Goal: Information Seeking & Learning: Learn about a topic

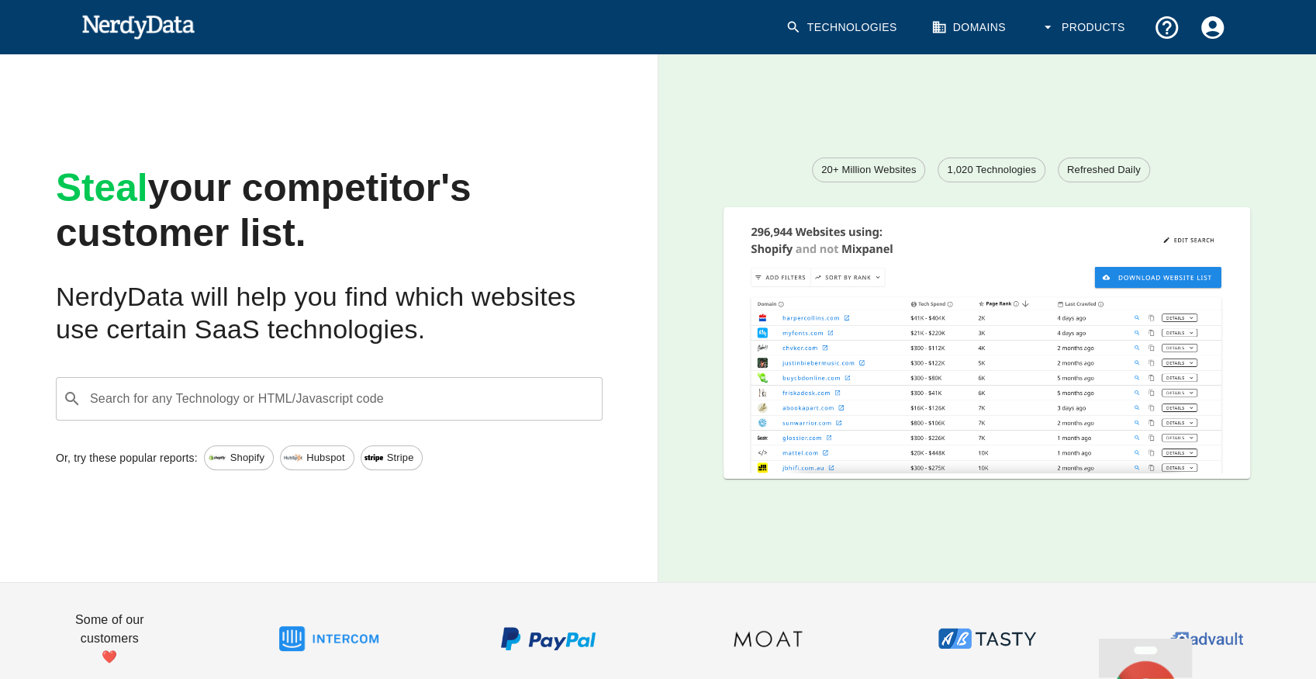
click at [1198, 24] on button "Account Settings" at bounding box center [1213, 28] width 46 height 46
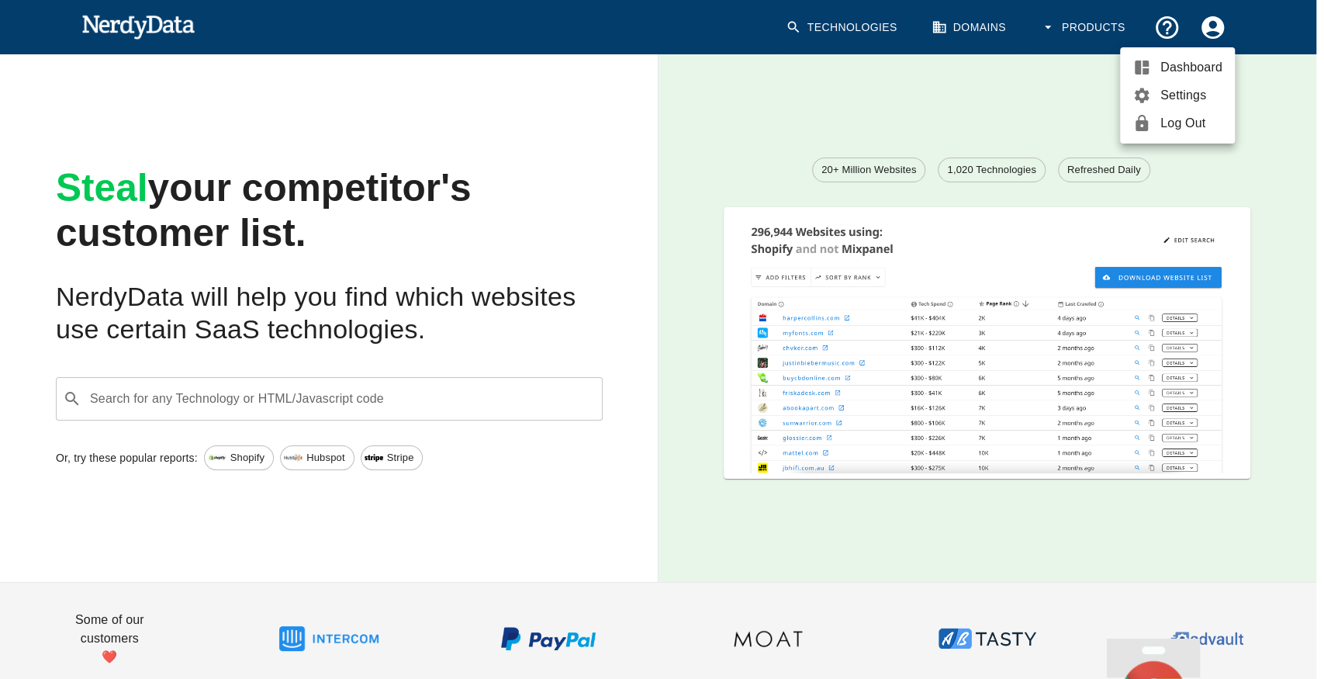
click at [1164, 17] on div at bounding box center [662, 339] width 1324 height 679
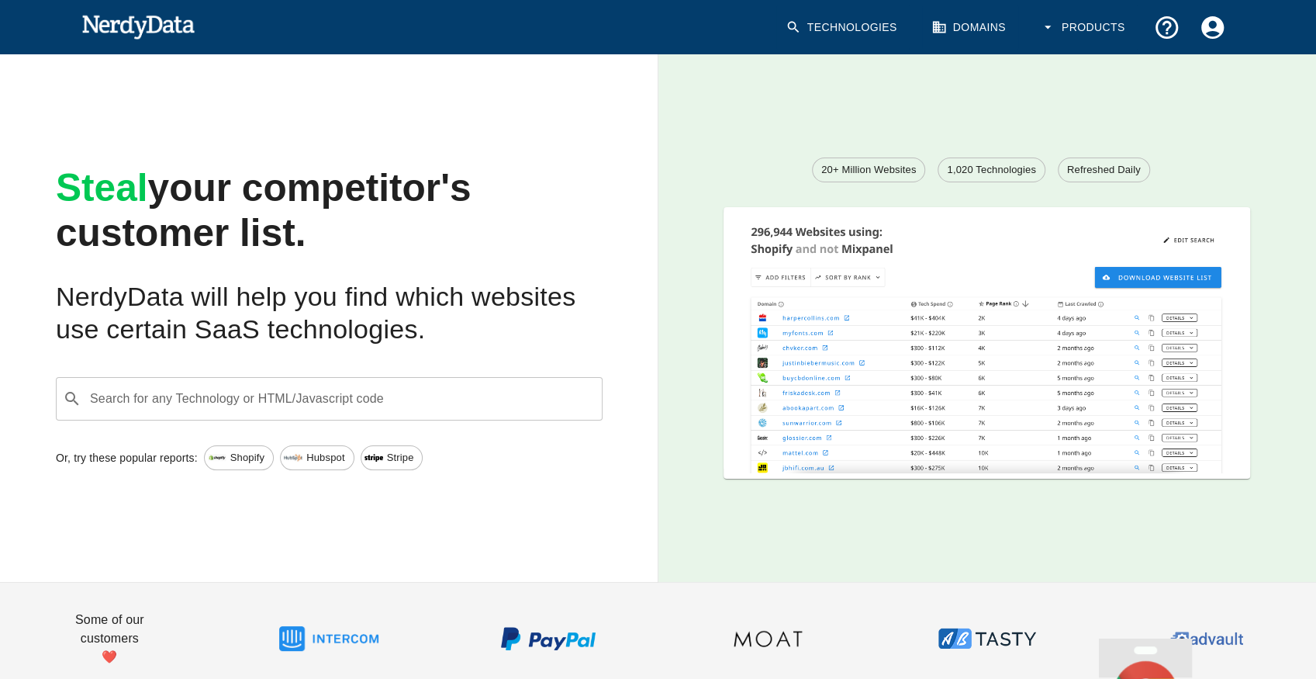
click at [1168, 26] on icon "Support and Documentation" at bounding box center [1166, 27] width 22 height 22
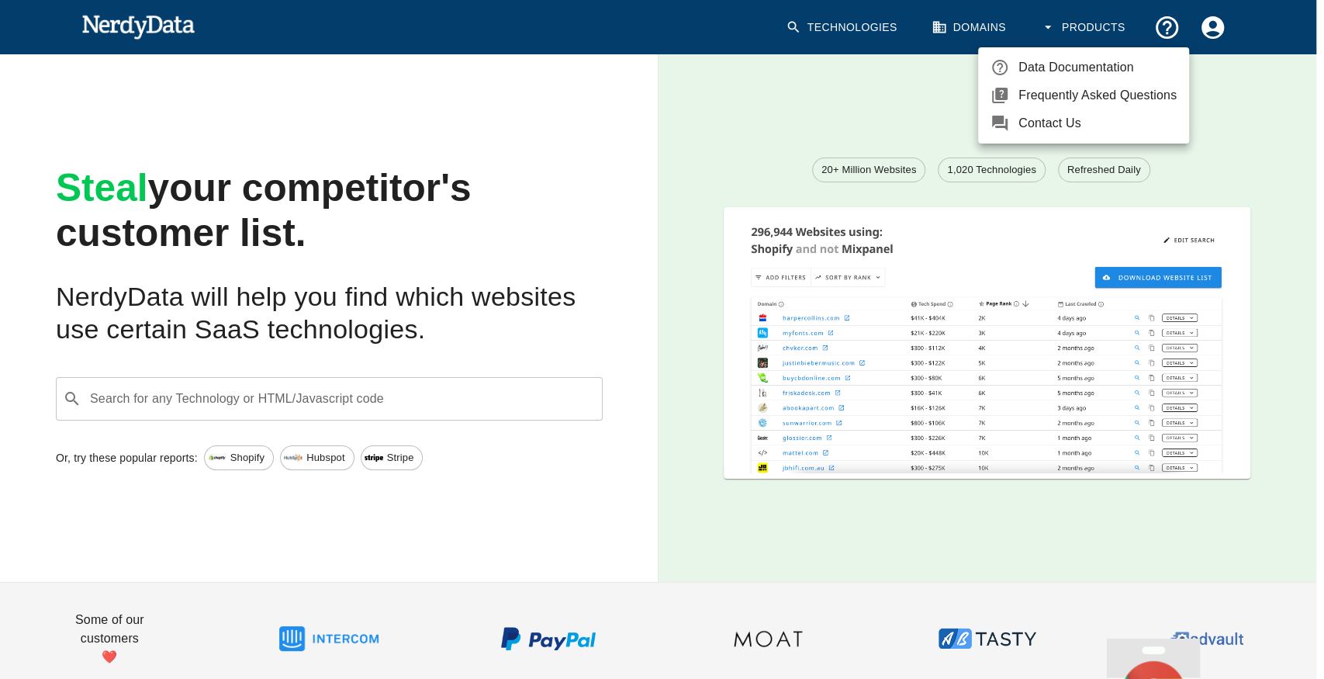
click at [1089, 123] on span "Contact Us" at bounding box center [1097, 123] width 158 height 19
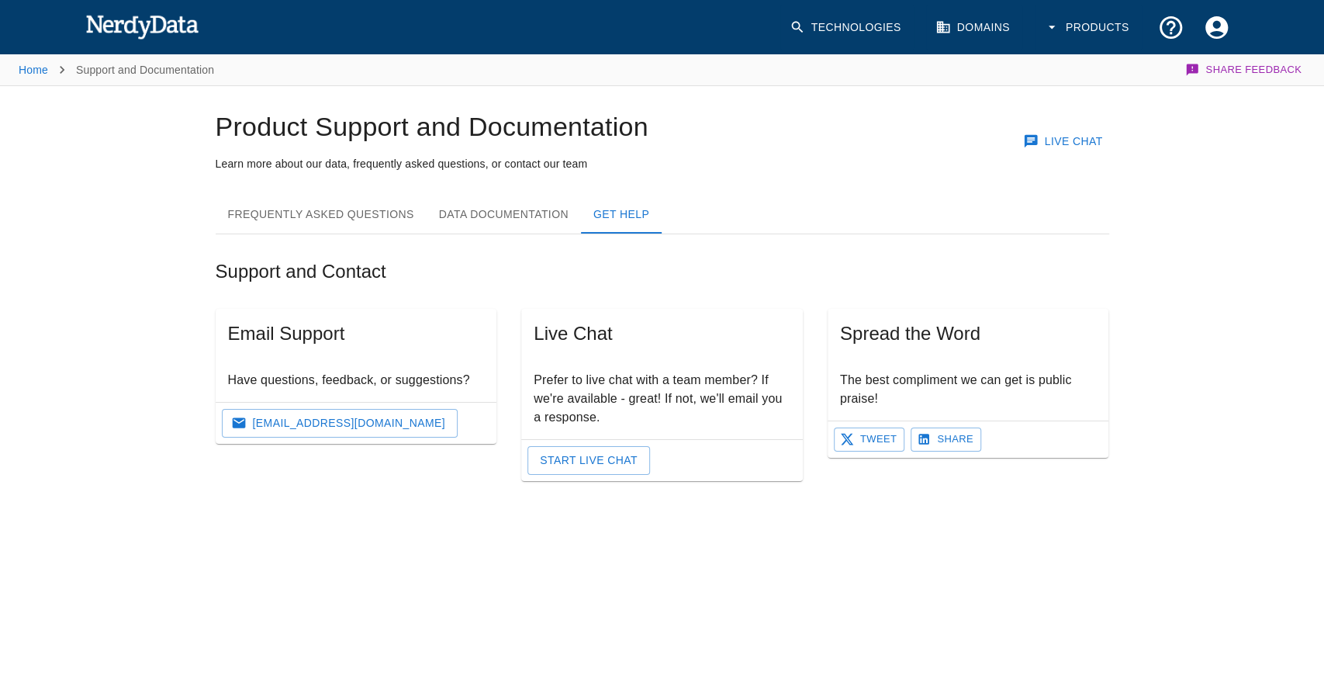
click at [595, 462] on button "Start Live Chat" at bounding box center [588, 460] width 123 height 29
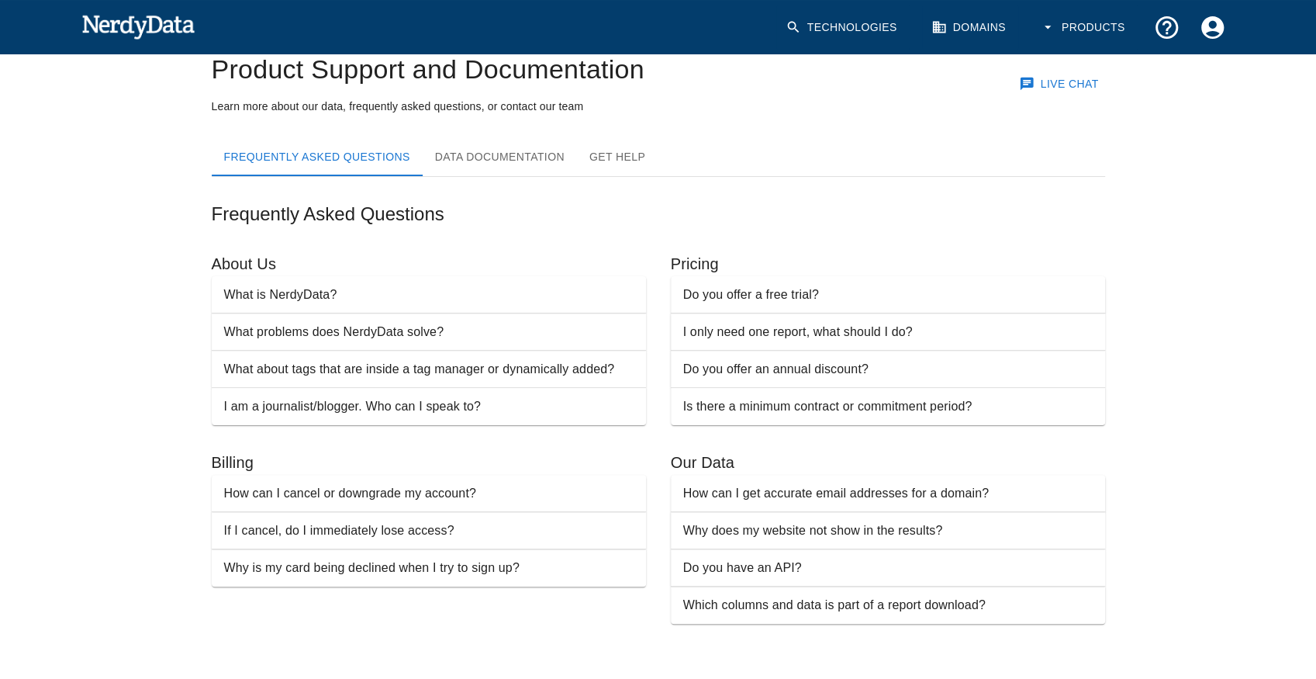
scroll to position [64, 0]
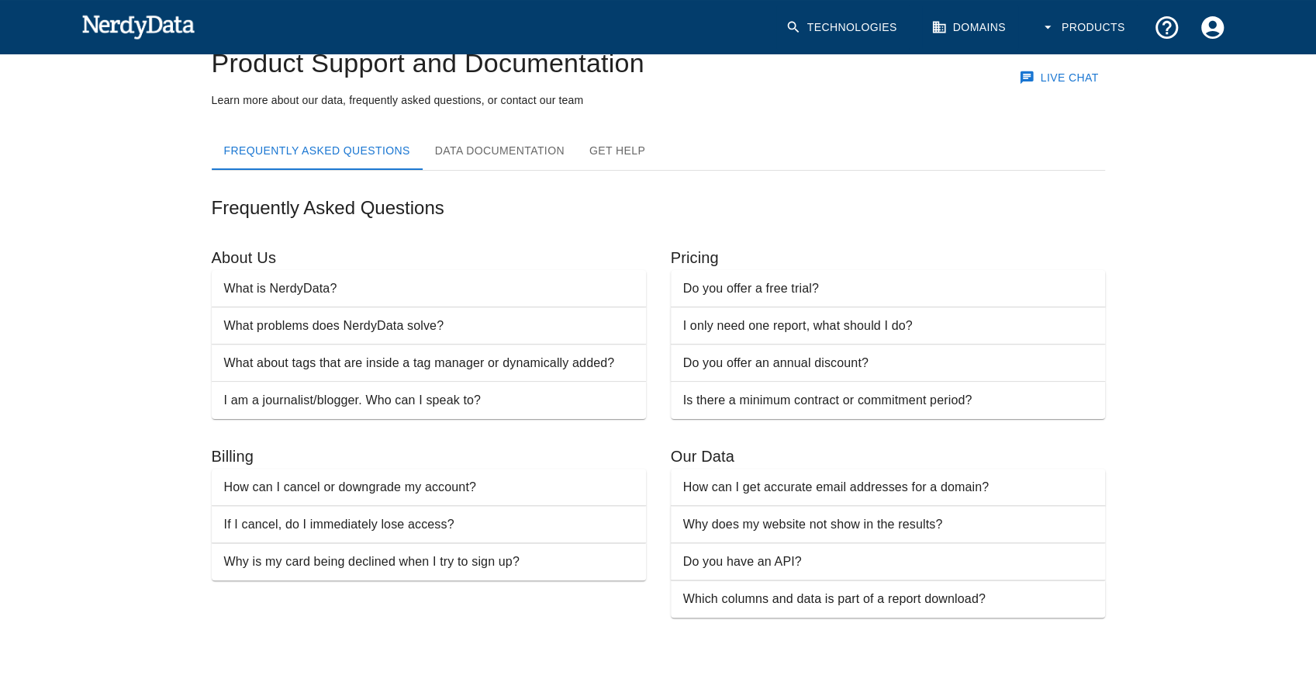
click at [782, 496] on button "How can I get accurate email addresses for a domain?" at bounding box center [888, 487] width 434 height 37
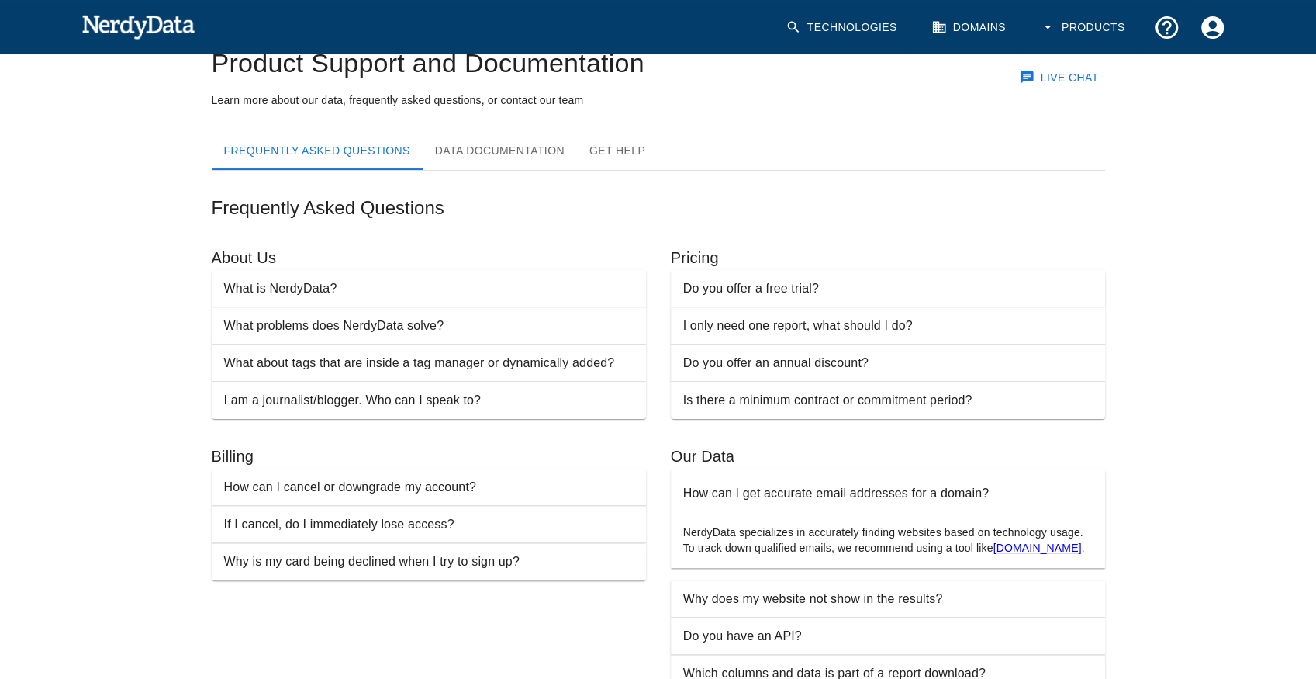
click at [771, 588] on button "Why does my website not show in the results?" at bounding box center [888, 598] width 434 height 37
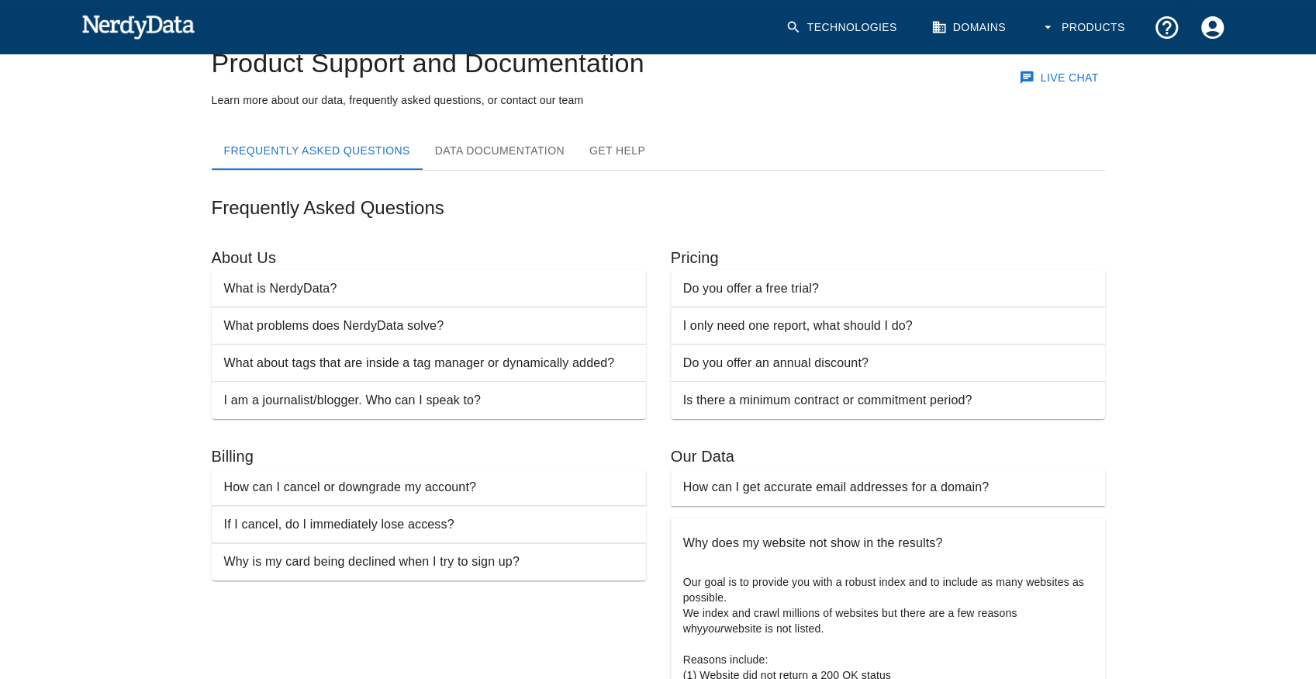
click at [757, 546] on p "Why does my website not show in the results?" at bounding box center [813, 543] width 260 height 19
click at [720, 282] on p "Do you offer a free trial?" at bounding box center [751, 288] width 136 height 19
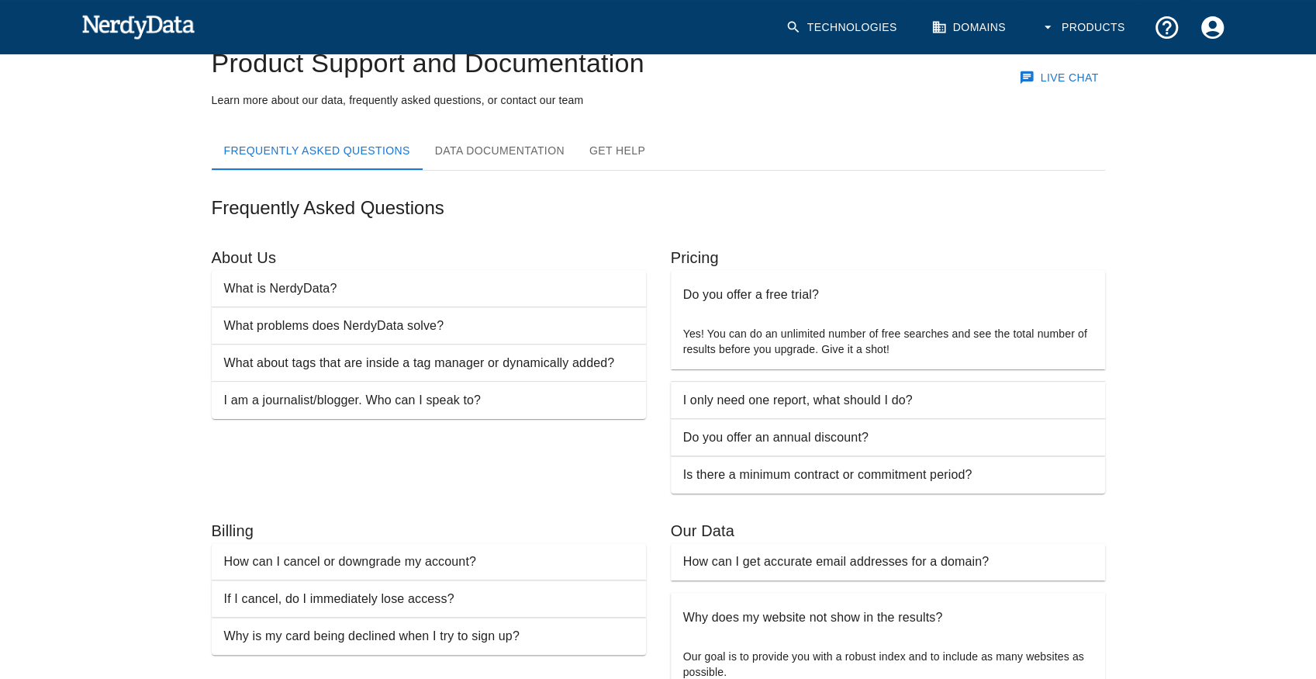
click at [723, 285] on p "Do you offer a free trial?" at bounding box center [751, 294] width 136 height 19
click at [731, 403] on p "I only need one report, what should I do?" at bounding box center [798, 400] width 230 height 19
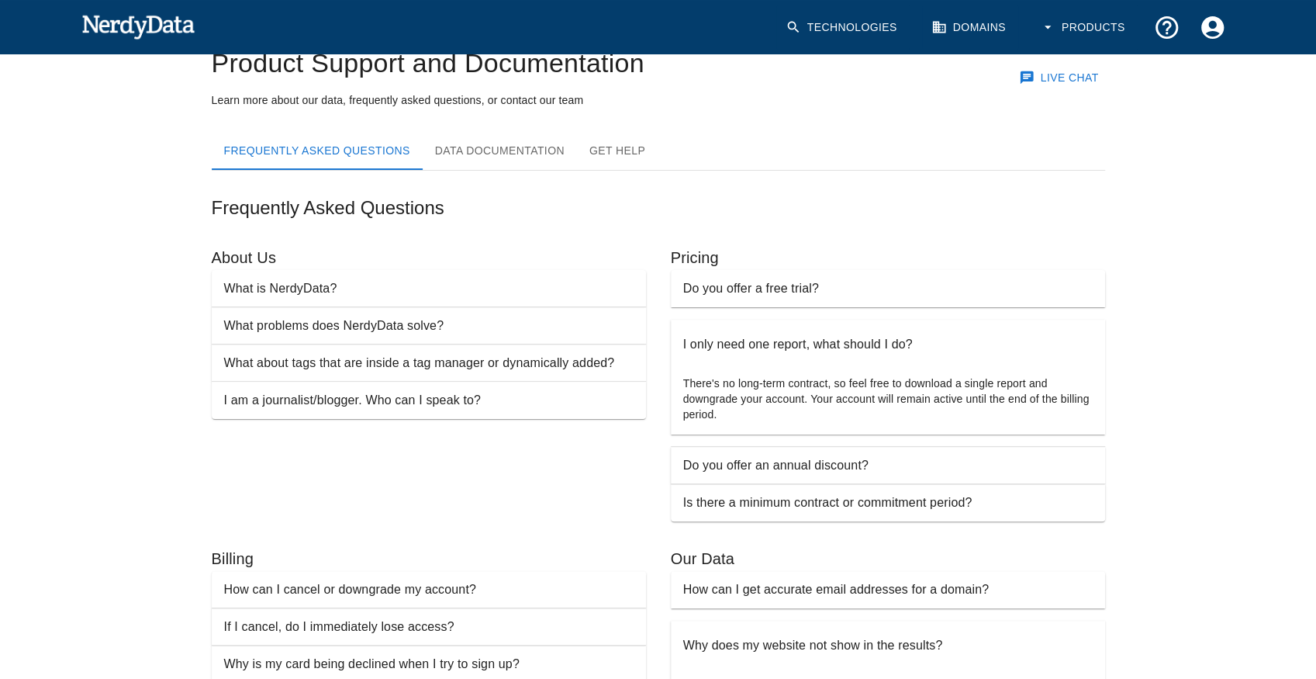
click at [745, 459] on p "Do you offer an annual discount?" at bounding box center [775, 465] width 185 height 19
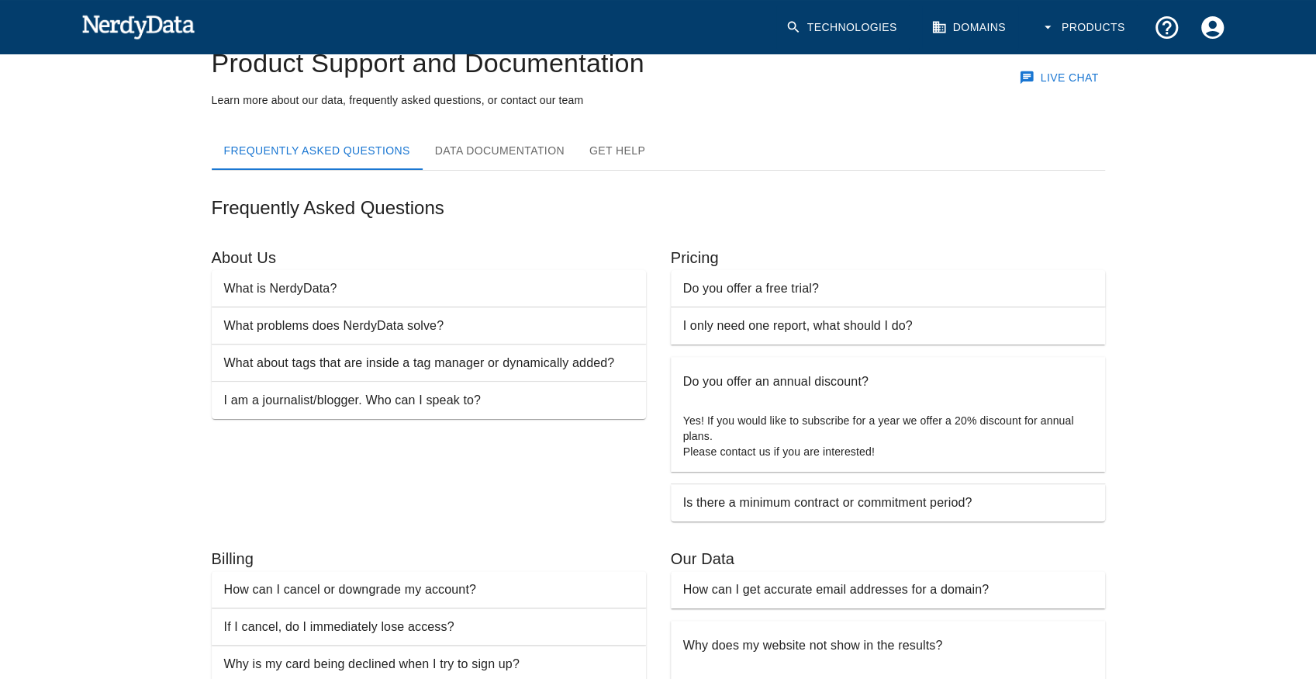
click at [773, 509] on p "Is there a minimum contract or commitment period?" at bounding box center [827, 502] width 289 height 19
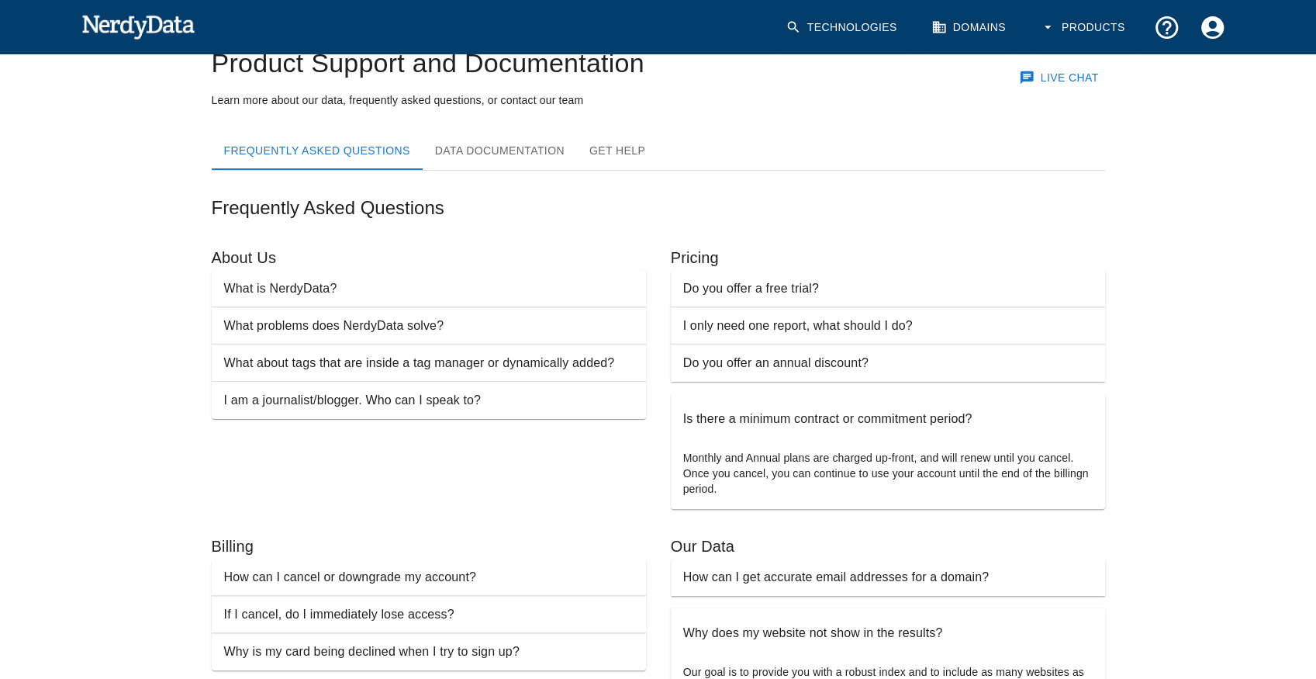
click at [774, 410] on p "Is there a minimum contract or commitment period?" at bounding box center [827, 419] width 289 height 19
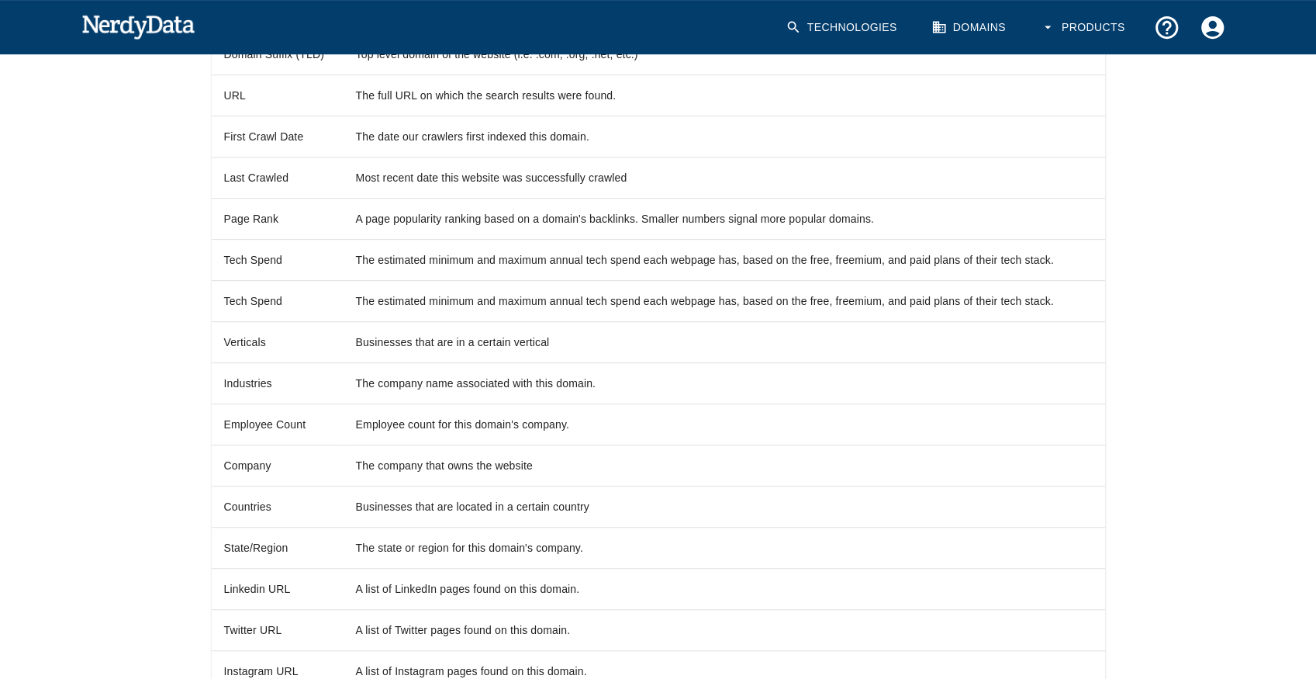
scroll to position [310, 0]
